Goal: Use online tool/utility: Utilize a website feature to perform a specific function

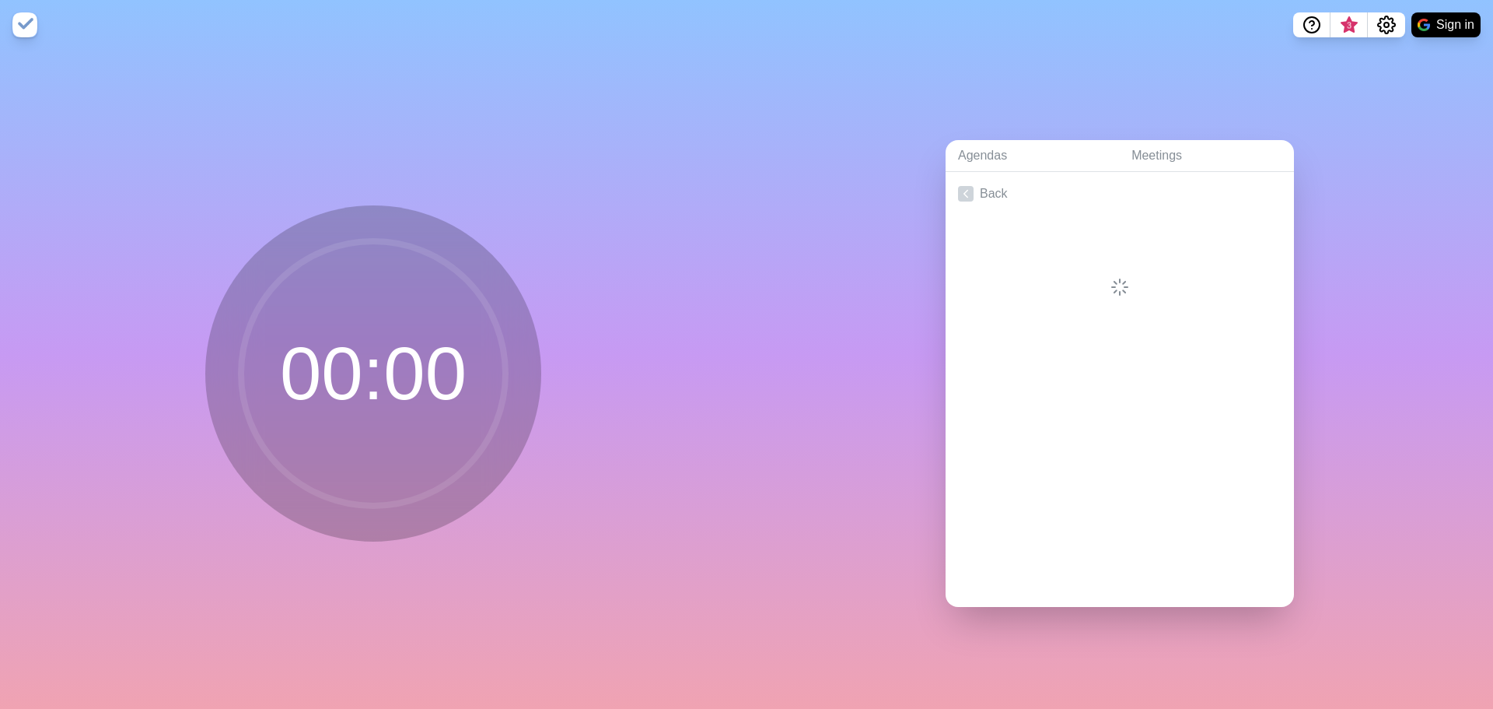
click at [999, 187] on link "Back" at bounding box center [1120, 194] width 348 height 44
click at [1118, 285] on p "Station A • Station B • Station C" at bounding box center [1133, 294] width 298 height 19
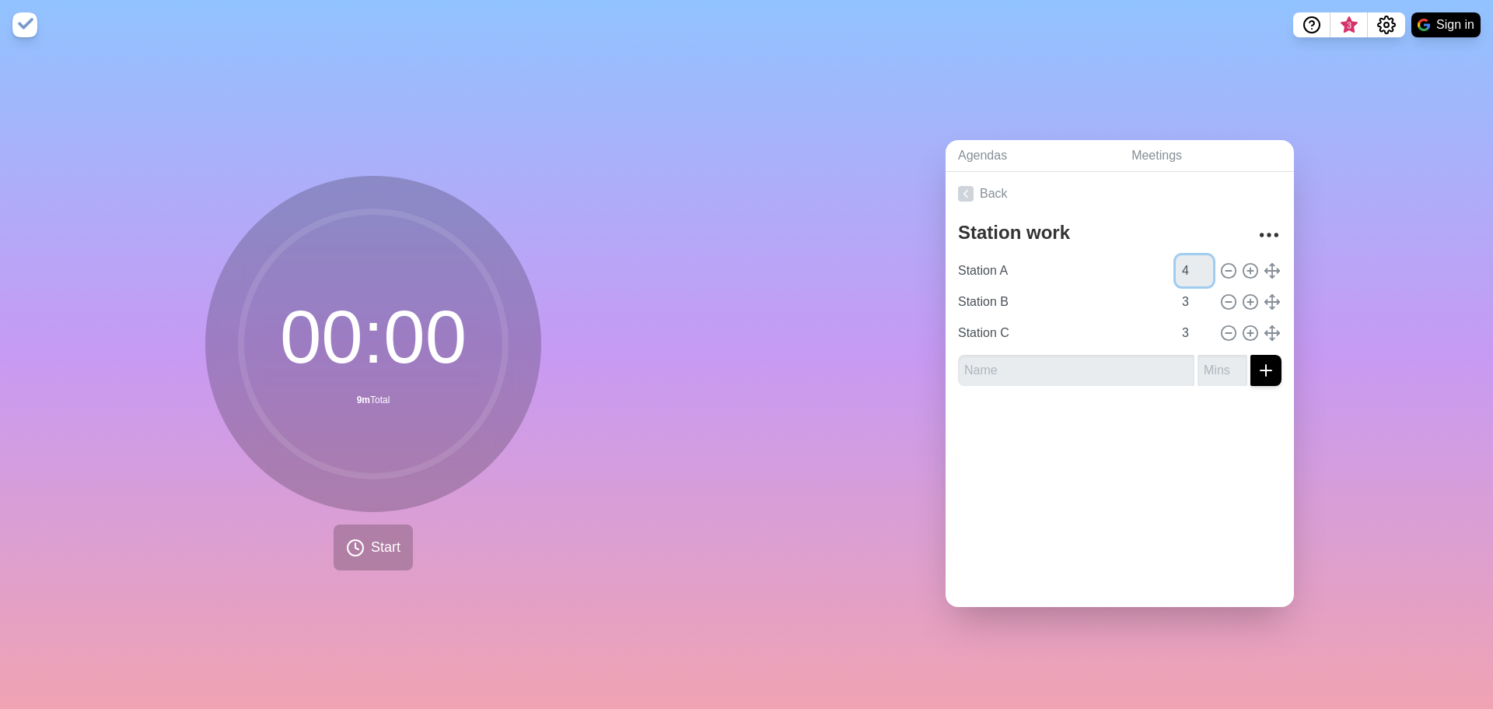
click at [1188, 259] on input "4" at bounding box center [1194, 270] width 37 height 31
type input "5"
click at [1188, 259] on input "5" at bounding box center [1194, 270] width 37 height 31
click at [1192, 290] on input "4" at bounding box center [1194, 301] width 37 height 31
type input "5"
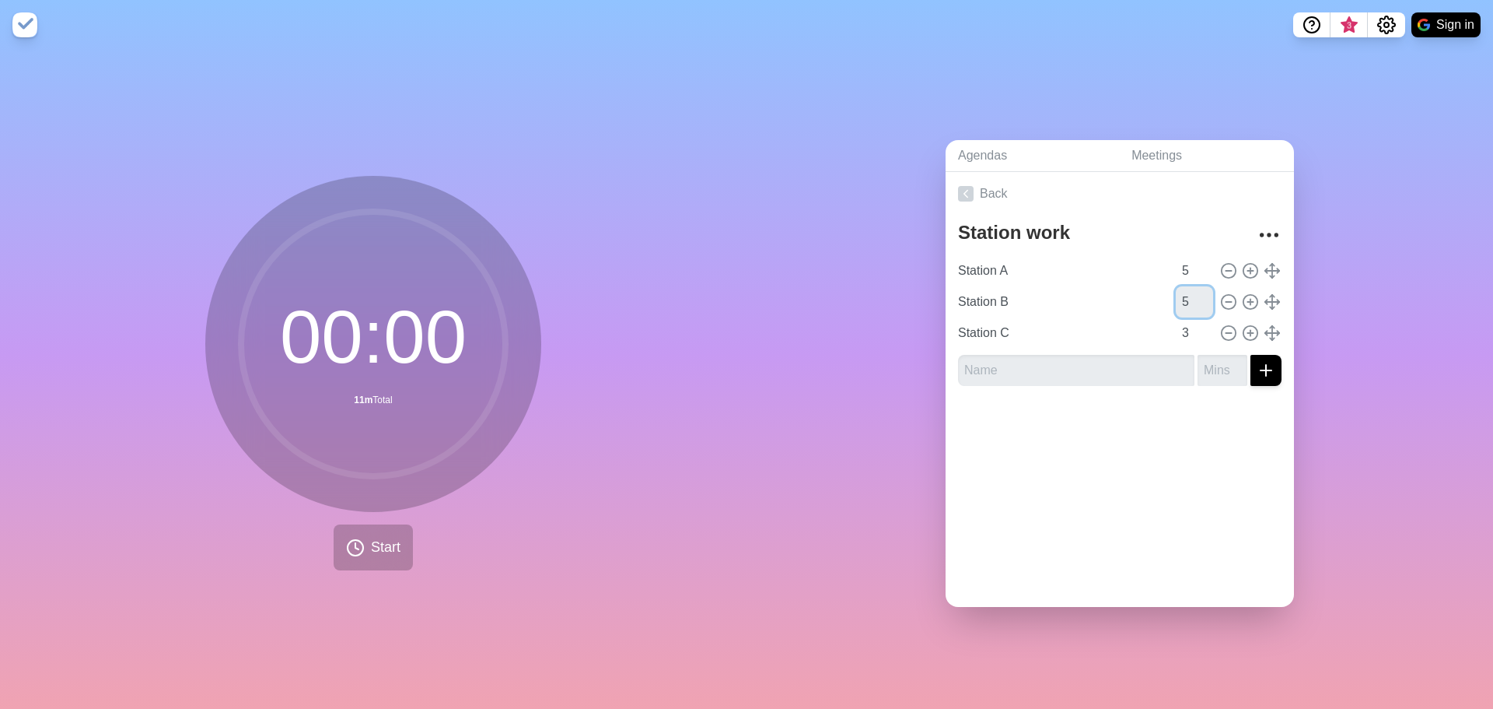
click at [1192, 290] on input "5" at bounding box center [1194, 301] width 37 height 31
click at [1189, 320] on input "4" at bounding box center [1194, 332] width 37 height 31
type input "5"
click at [1189, 320] on input "5" at bounding box center [1194, 332] width 37 height 31
click at [380, 544] on span "Start" at bounding box center [386, 547] width 30 height 21
